Goal: Check status: Check status

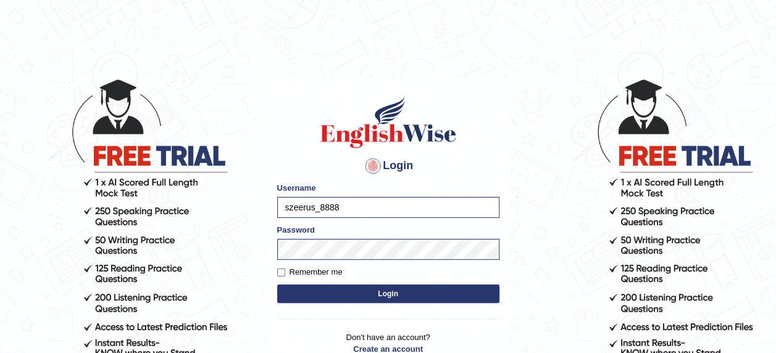
drag, startPoint x: 331, startPoint y: 206, endPoint x: 120, endPoint y: 144, distance: 219.9
click at [120, 144] on body "Login Please fix the following errors: Username szeerus_8888 Password Remember …" at bounding box center [388, 215] width 776 height 353
type input "Sanndy"
click at [174, 205] on body "Login Please fix the following errors: Username Sanndy Password Remember me Log…" at bounding box center [388, 215] width 776 height 353
click at [545, 282] on body "Login Please fix the following errors: Username Sanndy Password Remember me Log…" at bounding box center [388, 215] width 776 height 353
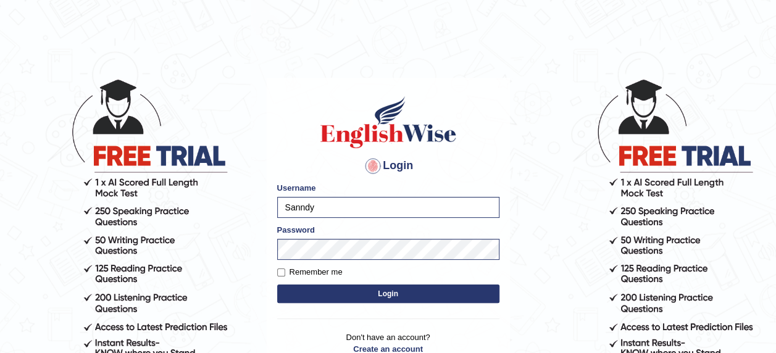
click at [455, 294] on button "Login" at bounding box center [388, 293] width 222 height 19
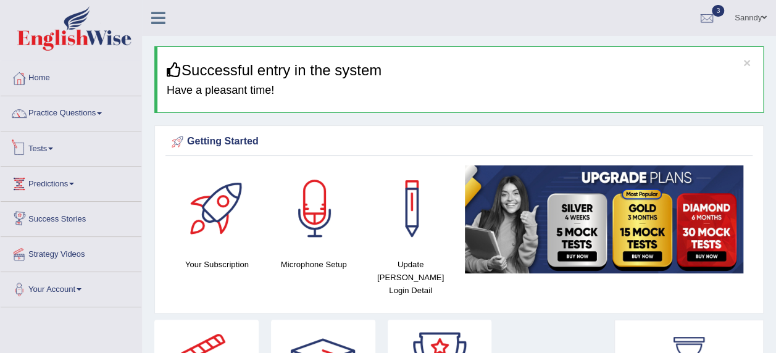
click at [57, 144] on link "Tests" at bounding box center [71, 146] width 141 height 31
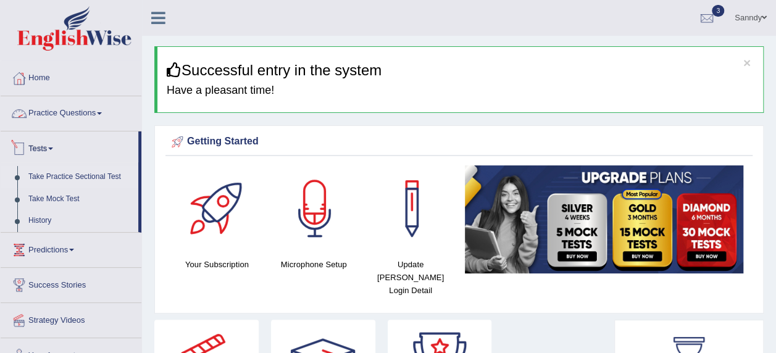
click at [81, 176] on link "Take Practice Sectional Test" at bounding box center [80, 177] width 115 height 22
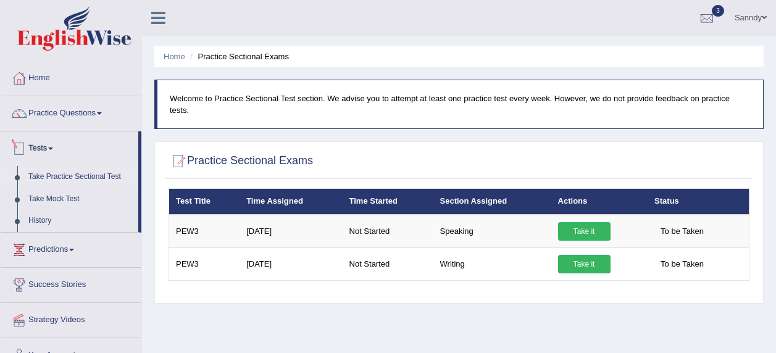
click at [59, 154] on link "Tests" at bounding box center [70, 146] width 138 height 31
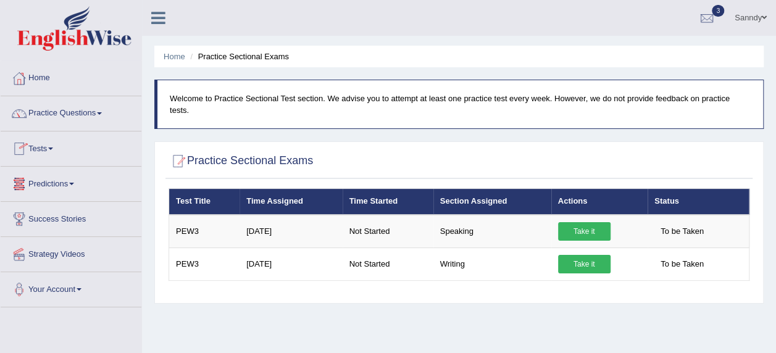
click at [53, 147] on span at bounding box center [50, 148] width 5 height 2
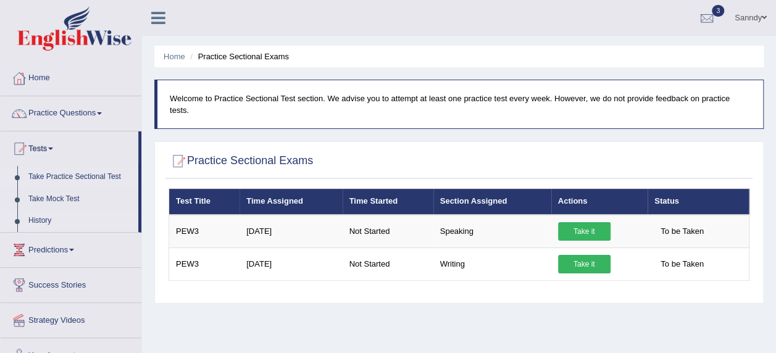
click at [46, 213] on link "History" at bounding box center [80, 221] width 115 height 22
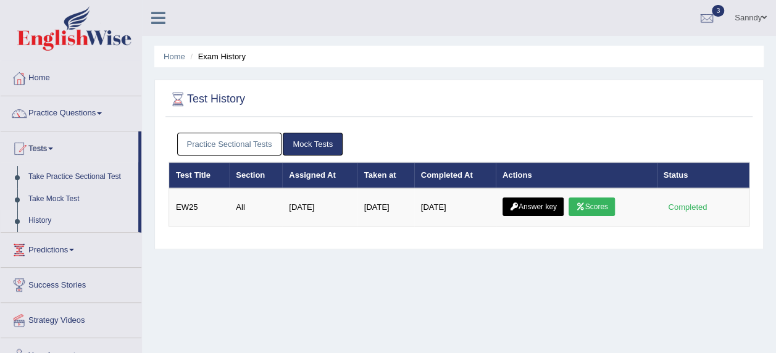
click at [241, 138] on link "Practice Sectional Tests" at bounding box center [229, 144] width 105 height 23
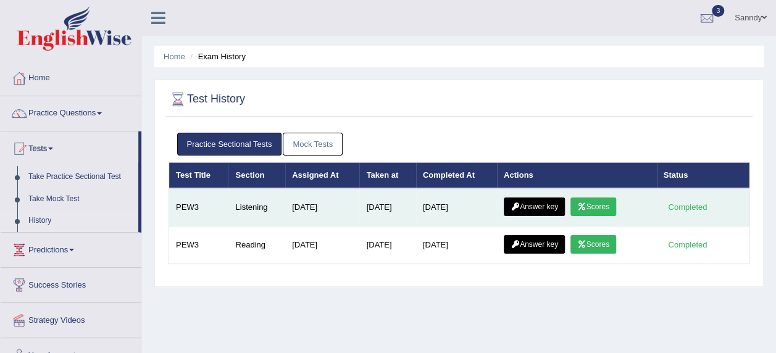
click at [597, 207] on link "Scores" at bounding box center [593, 206] width 46 height 19
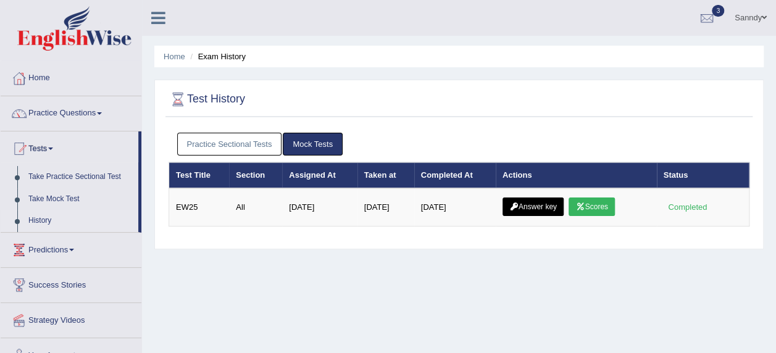
drag, startPoint x: 240, startPoint y: 138, endPoint x: 330, endPoint y: 148, distance: 90.6
click at [240, 138] on link "Practice Sectional Tests" at bounding box center [229, 144] width 105 height 23
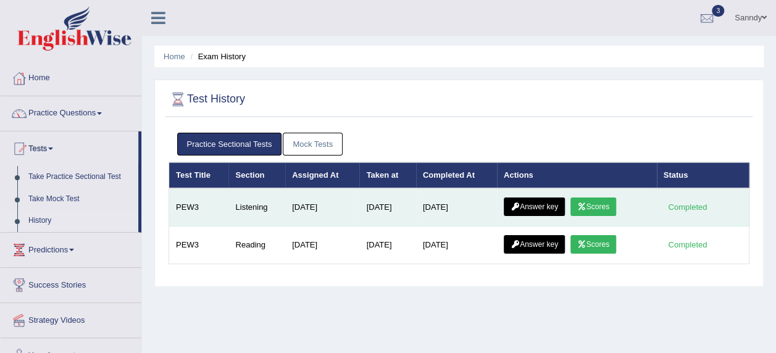
click at [524, 207] on link "Answer key" at bounding box center [534, 206] width 61 height 19
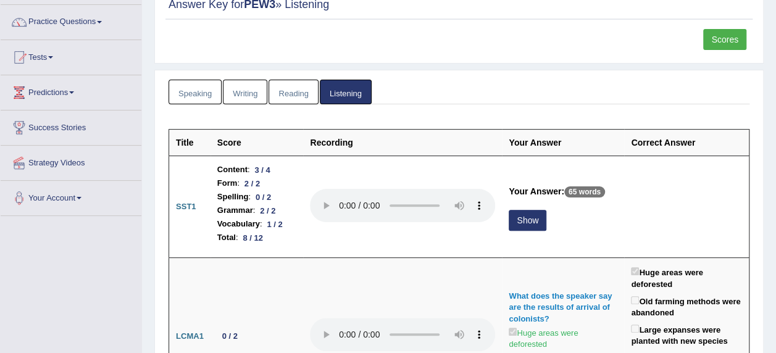
scroll to position [74, 0]
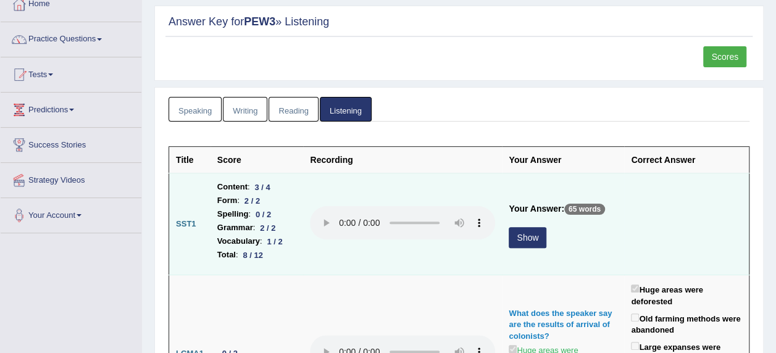
drag, startPoint x: 538, startPoint y: 231, endPoint x: 592, endPoint y: 234, distance: 54.4
click at [539, 231] on button "Show" at bounding box center [527, 237] width 38 height 21
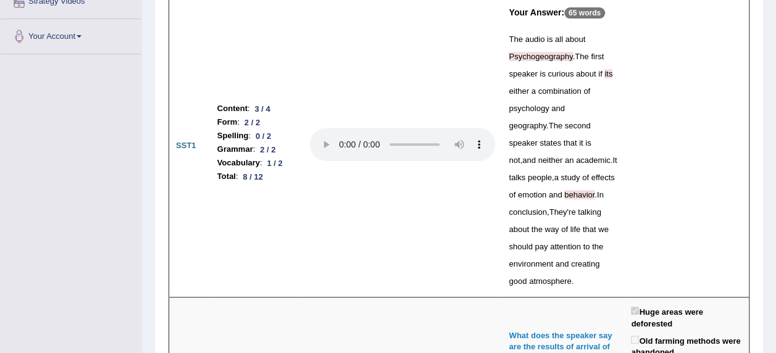
scroll to position [229, 0]
